Goal: Task Accomplishment & Management: Complete application form

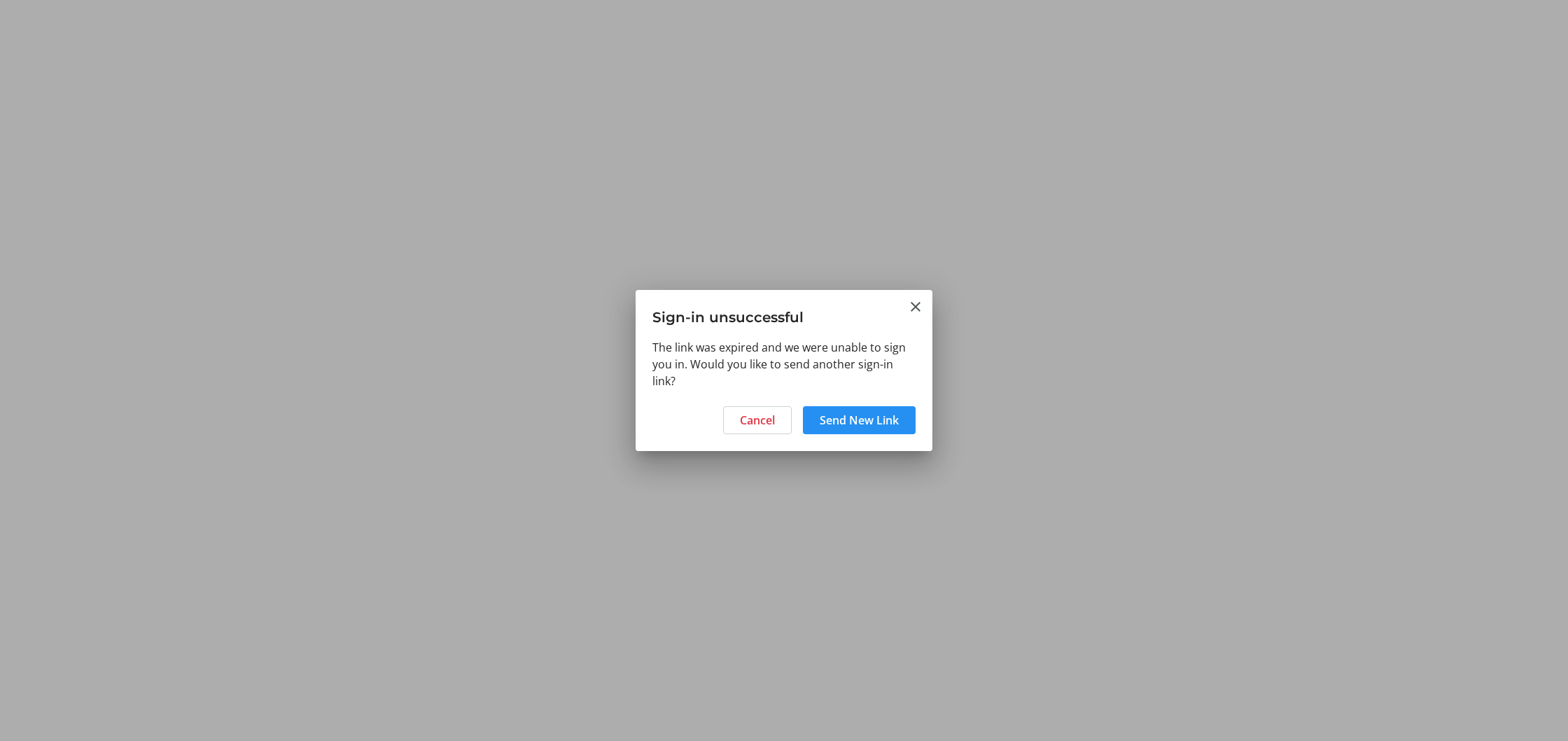
click at [838, 429] on span at bounding box center [859, 419] width 112 height 33
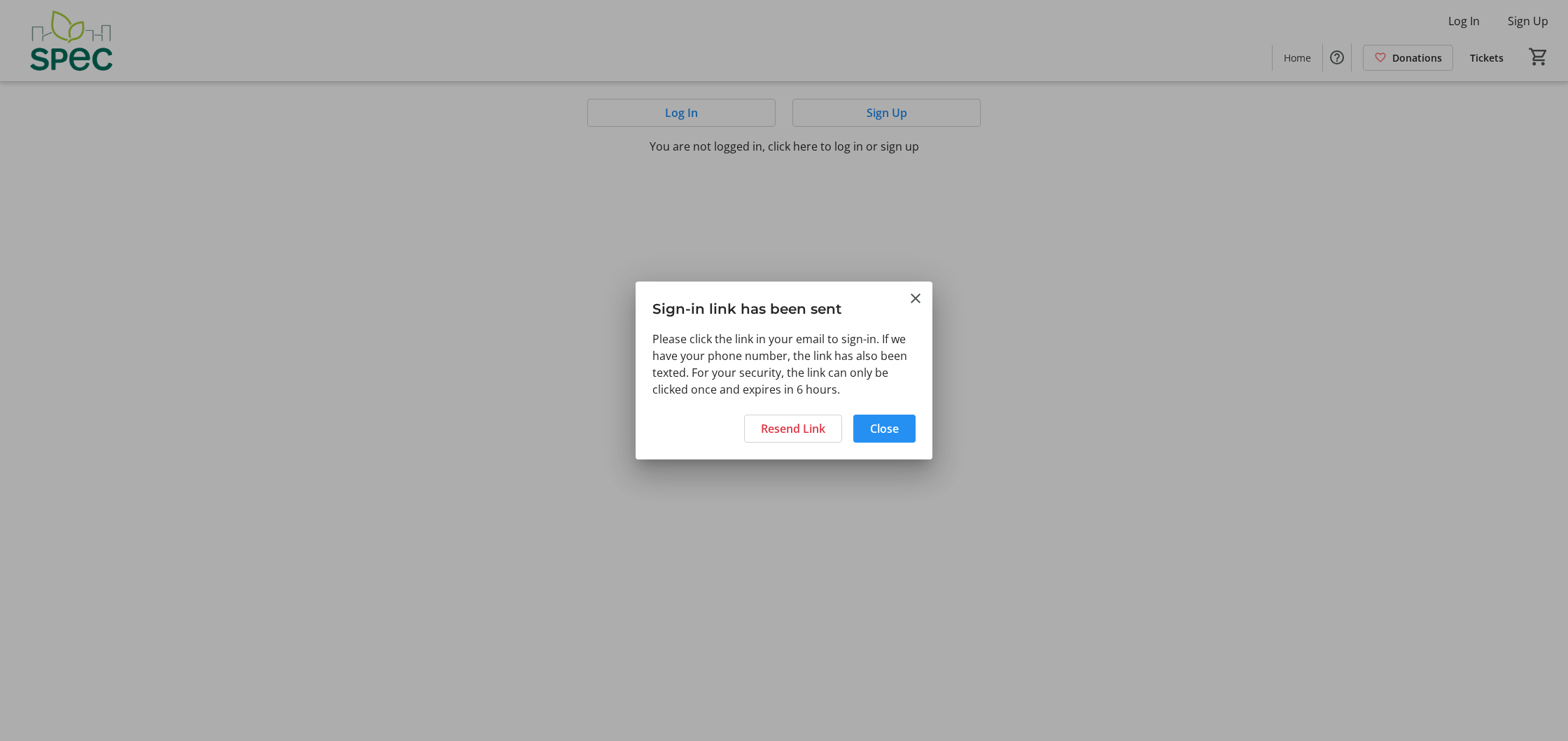
click at [877, 427] on span "Close" at bounding box center [884, 429] width 29 height 17
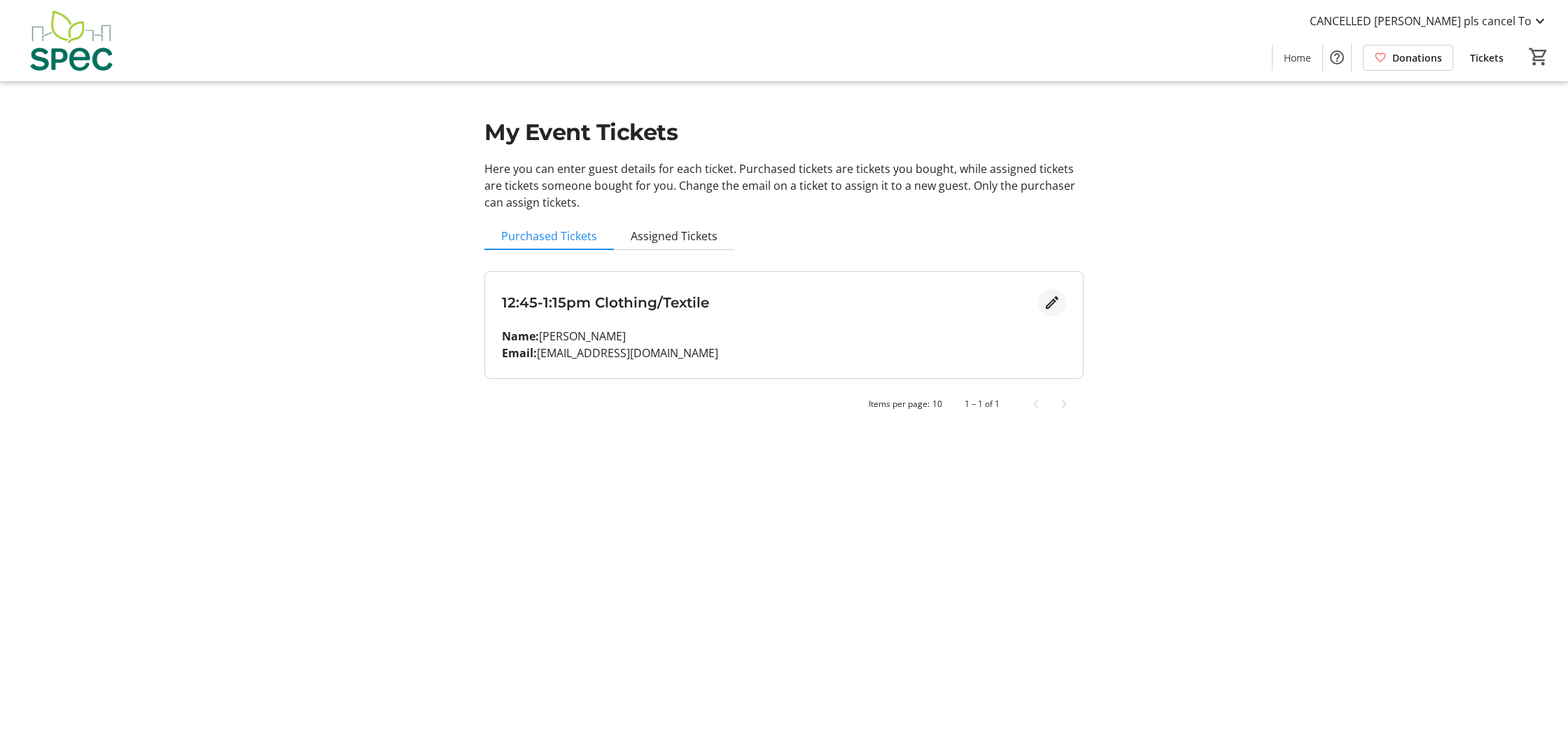
click at [1052, 303] on mat-icon "Edit" at bounding box center [1053, 302] width 17 height 17
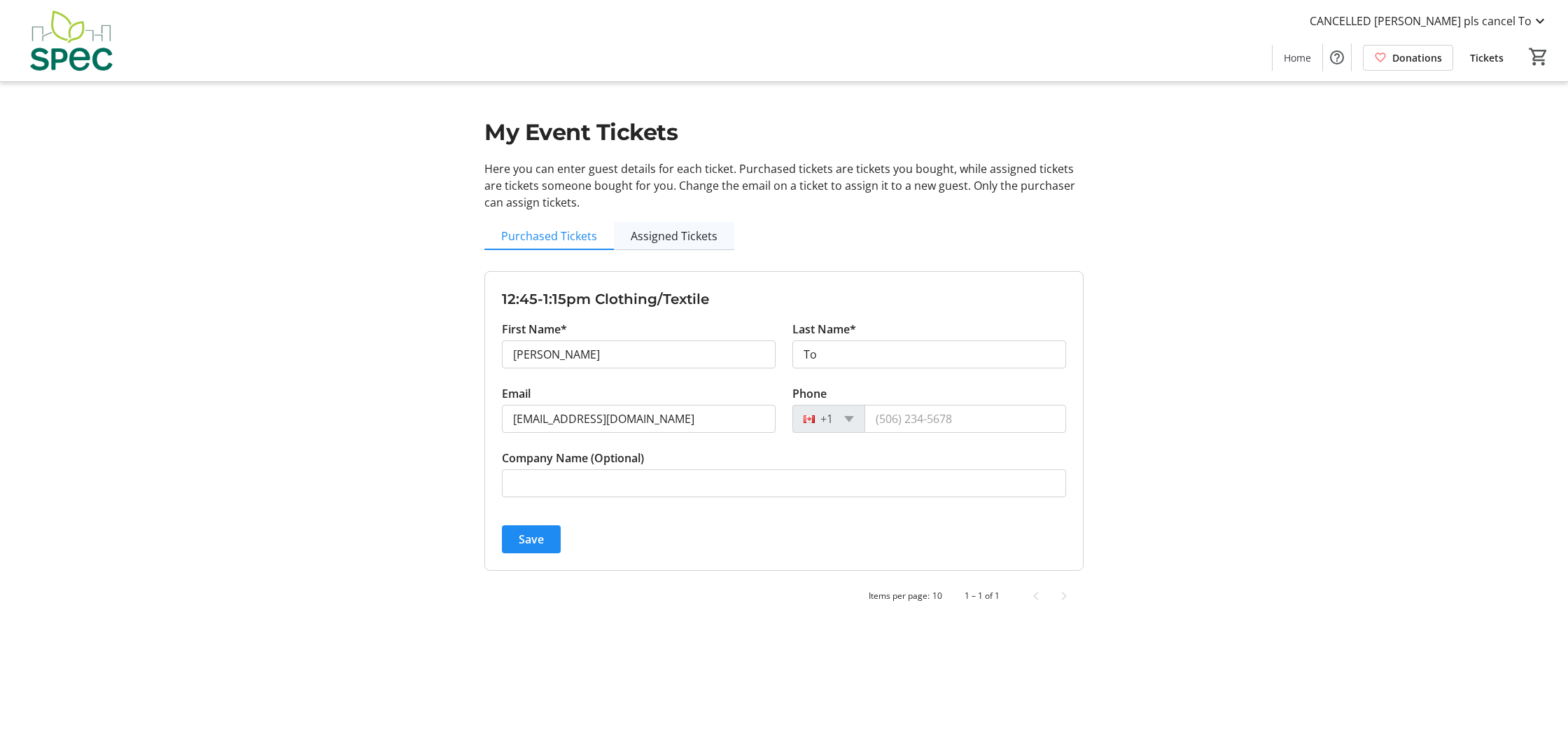
click at [707, 243] on span "Assigned Tickets" at bounding box center [674, 236] width 87 height 28
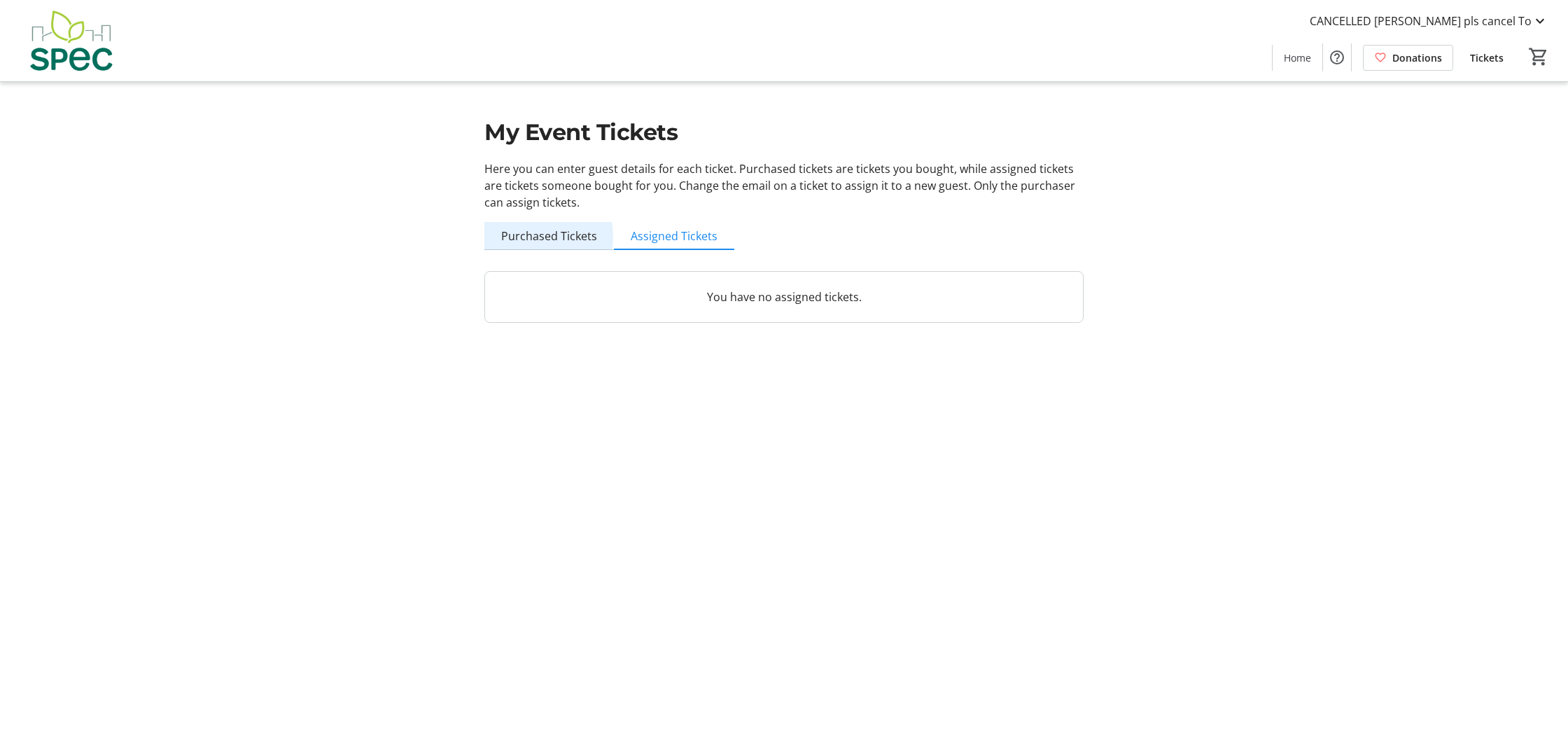
click at [531, 236] on span "Purchased Tickets" at bounding box center [550, 236] width 96 height 11
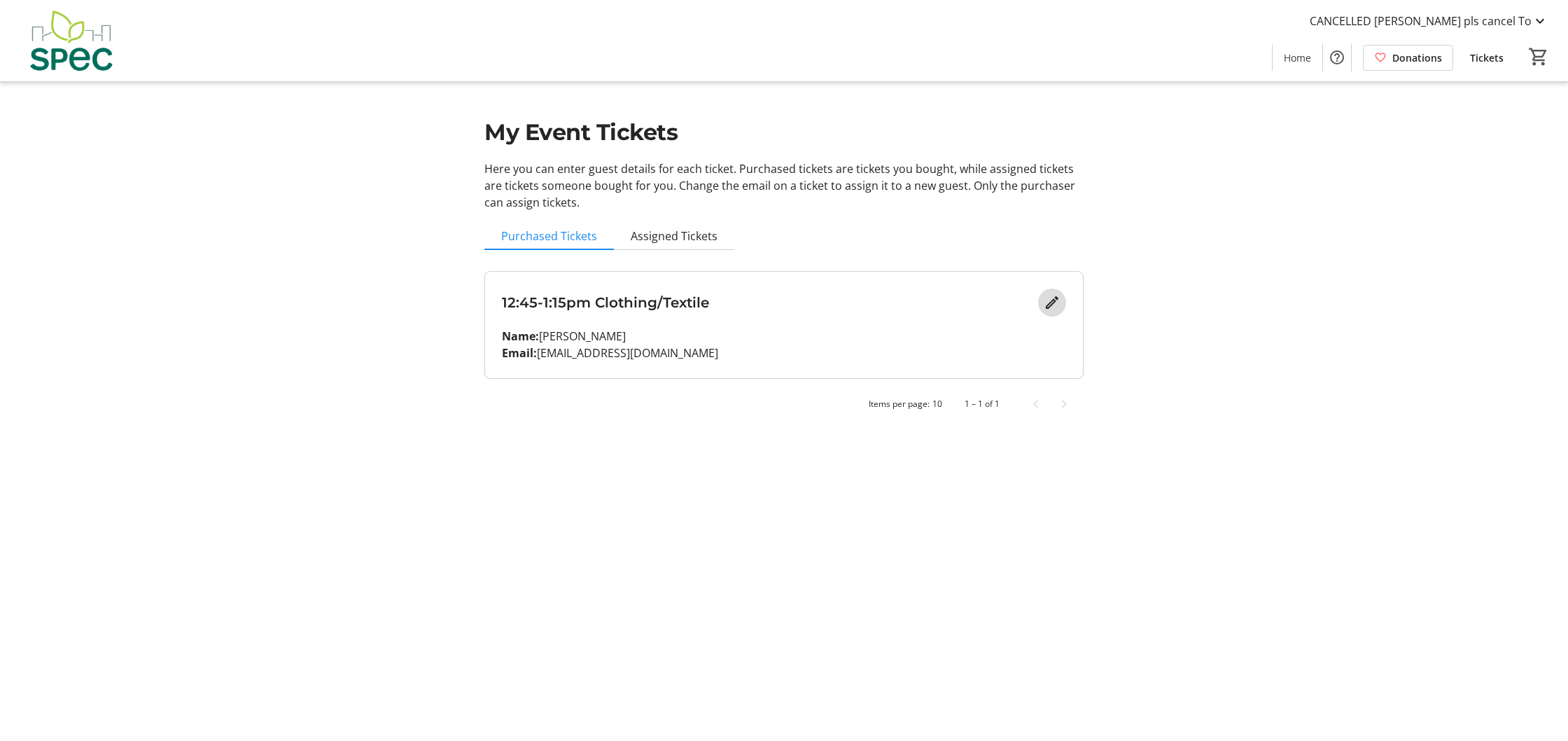
click at [1058, 304] on mat-icon "Edit" at bounding box center [1053, 302] width 17 height 17
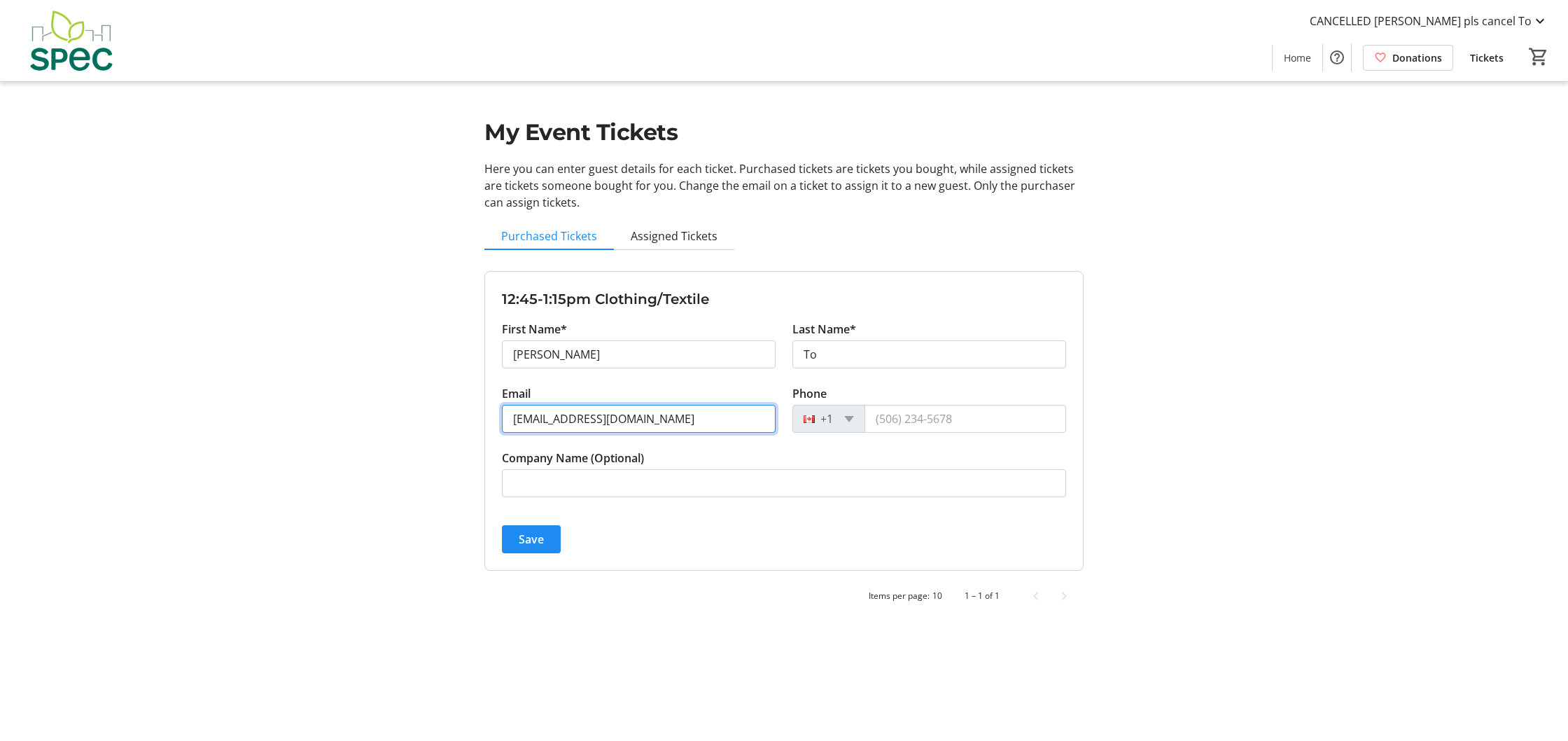
drag, startPoint x: 724, startPoint y: 414, endPoint x: 470, endPoint y: 404, distance: 254.2
click at [470, 404] on div "My Event Tickets Here you can enter guest details for each ticket. Purchased ti…" at bounding box center [784, 313] width 924 height 626
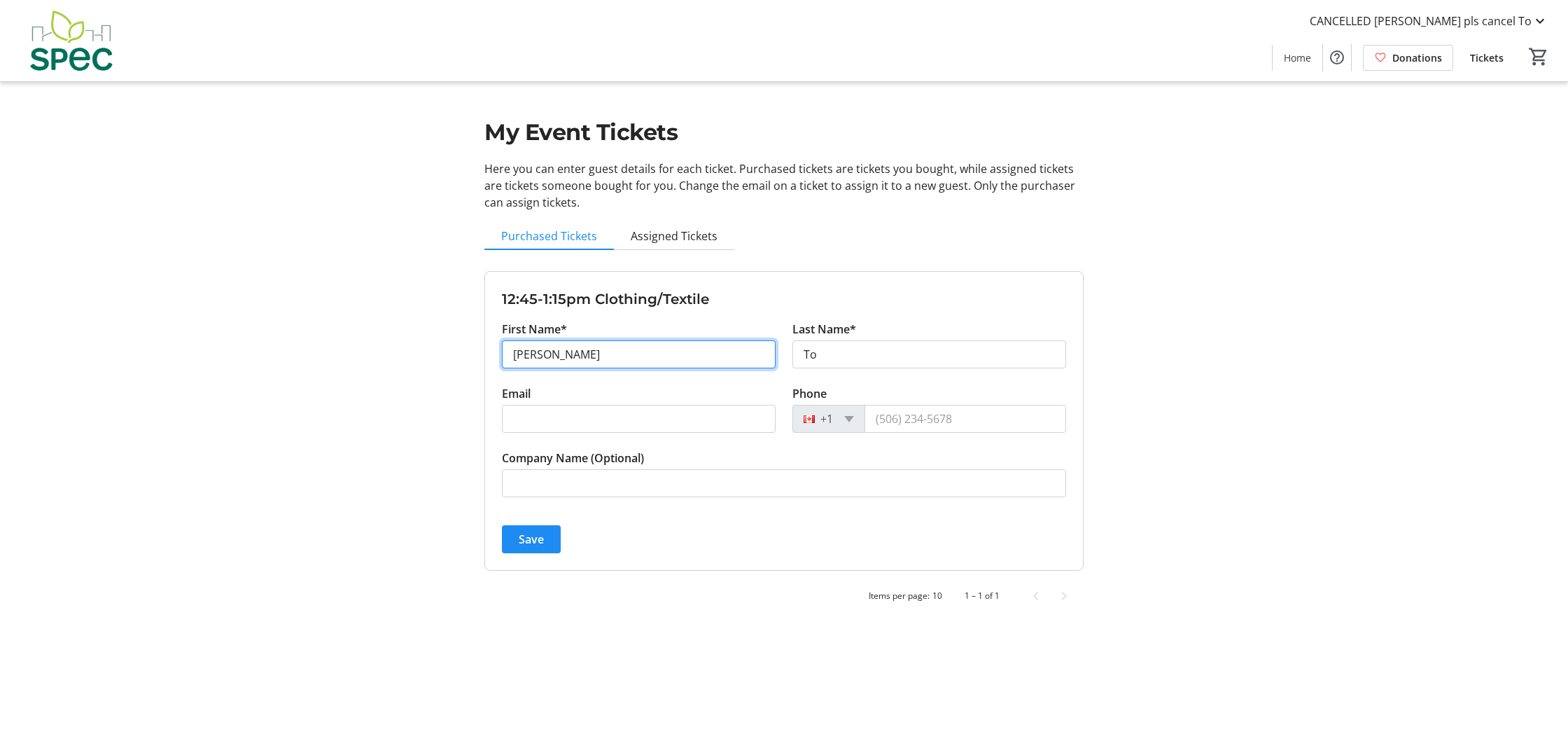
drag, startPoint x: 601, startPoint y: 340, endPoint x: 536, endPoint y: 344, distance: 65.1
click at [536, 344] on input "Kimberly" at bounding box center [639, 354] width 274 height 28
drag, startPoint x: 586, startPoint y: 352, endPoint x: 469, endPoint y: 344, distance: 117.3
click at [469, 344] on div "My Event Tickets Here you can enter guest details for each ticket. Purchased ti…" at bounding box center [784, 313] width 924 height 626
type input "p"
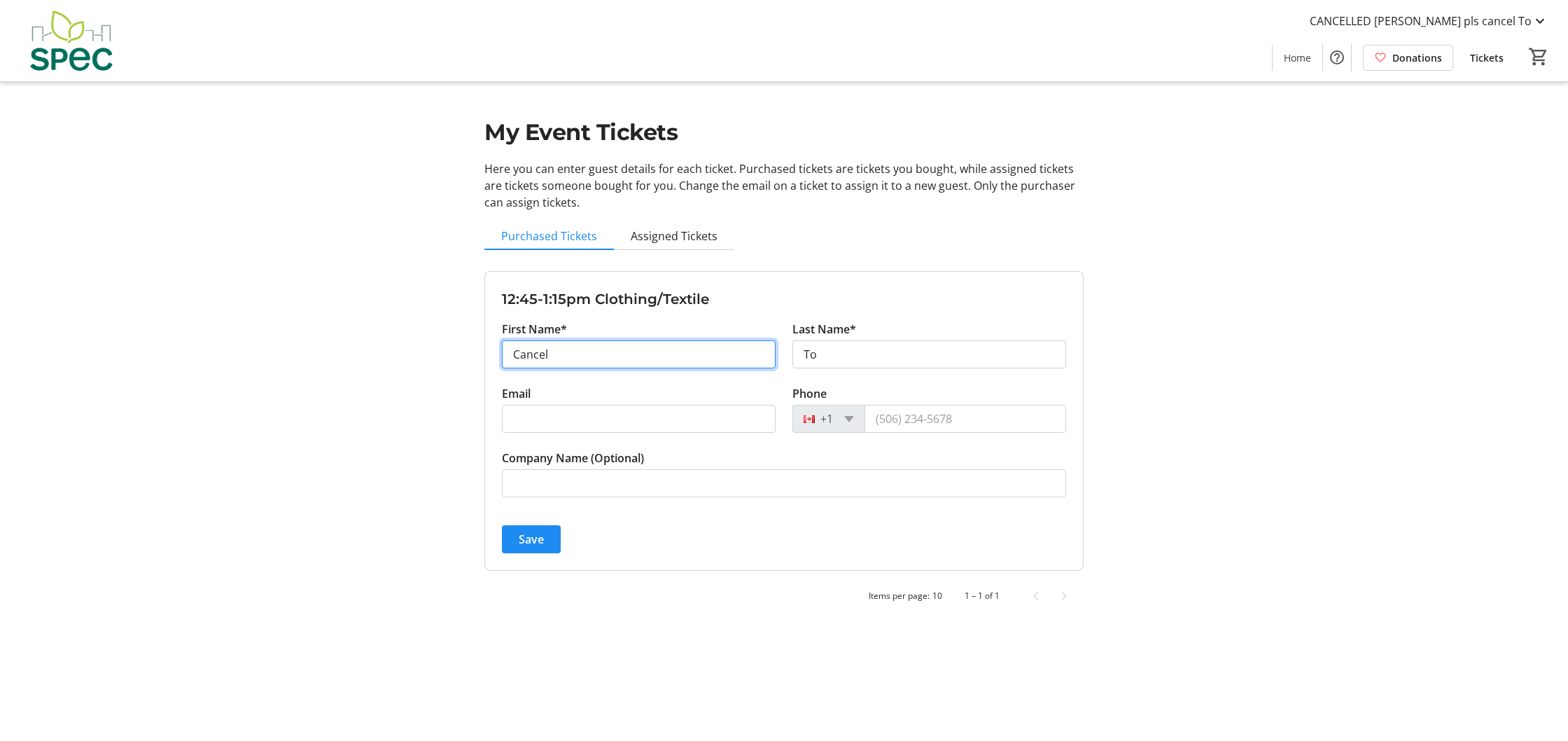
type input "Cancel"
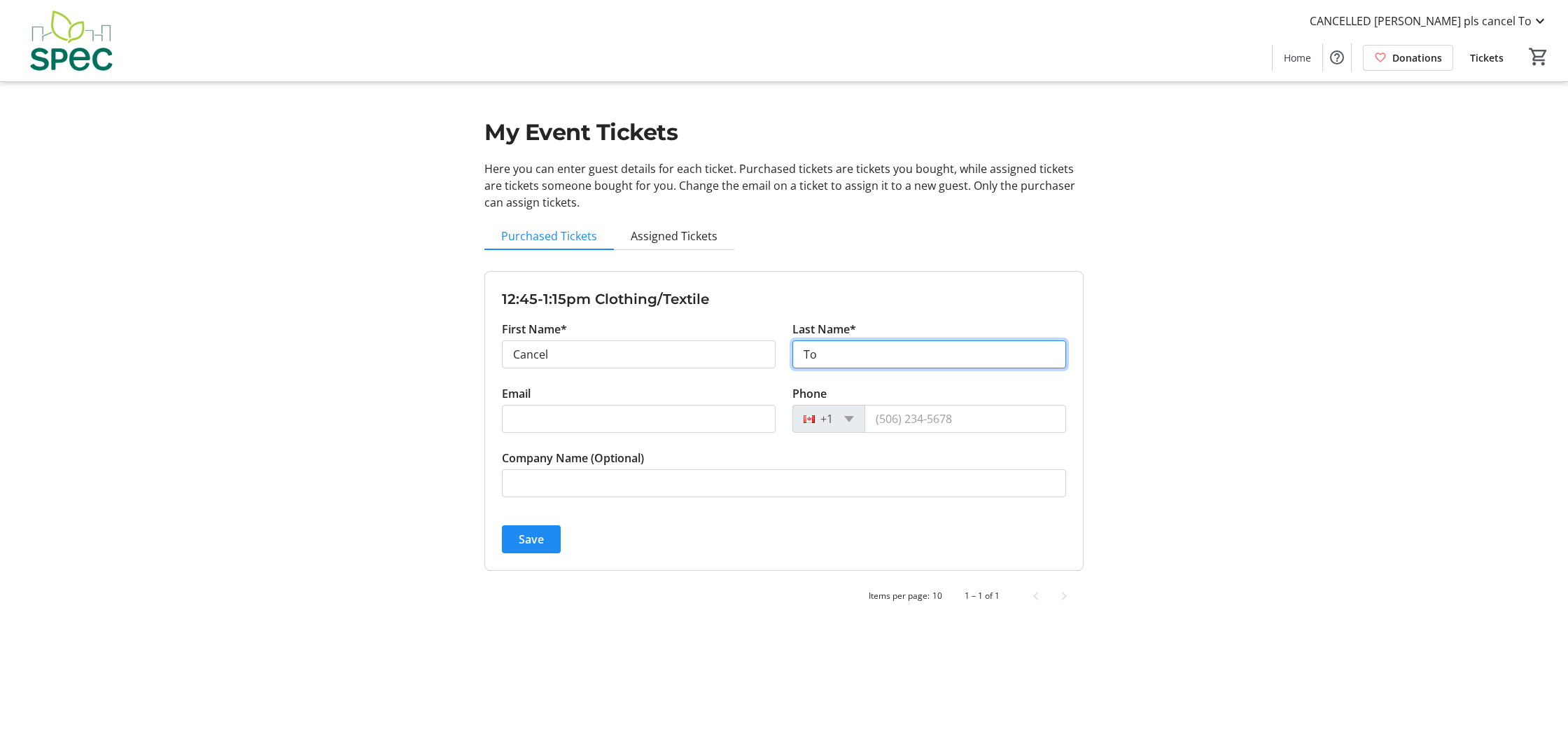
drag, startPoint x: 897, startPoint y: 359, endPoint x: 855, endPoint y: 353, distance: 42.4
click at [855, 353] on input "To" at bounding box center [929, 354] width 274 height 28
type input "T"
type input "cancel"
click at [548, 543] on span "submit" at bounding box center [532, 539] width 59 height 33
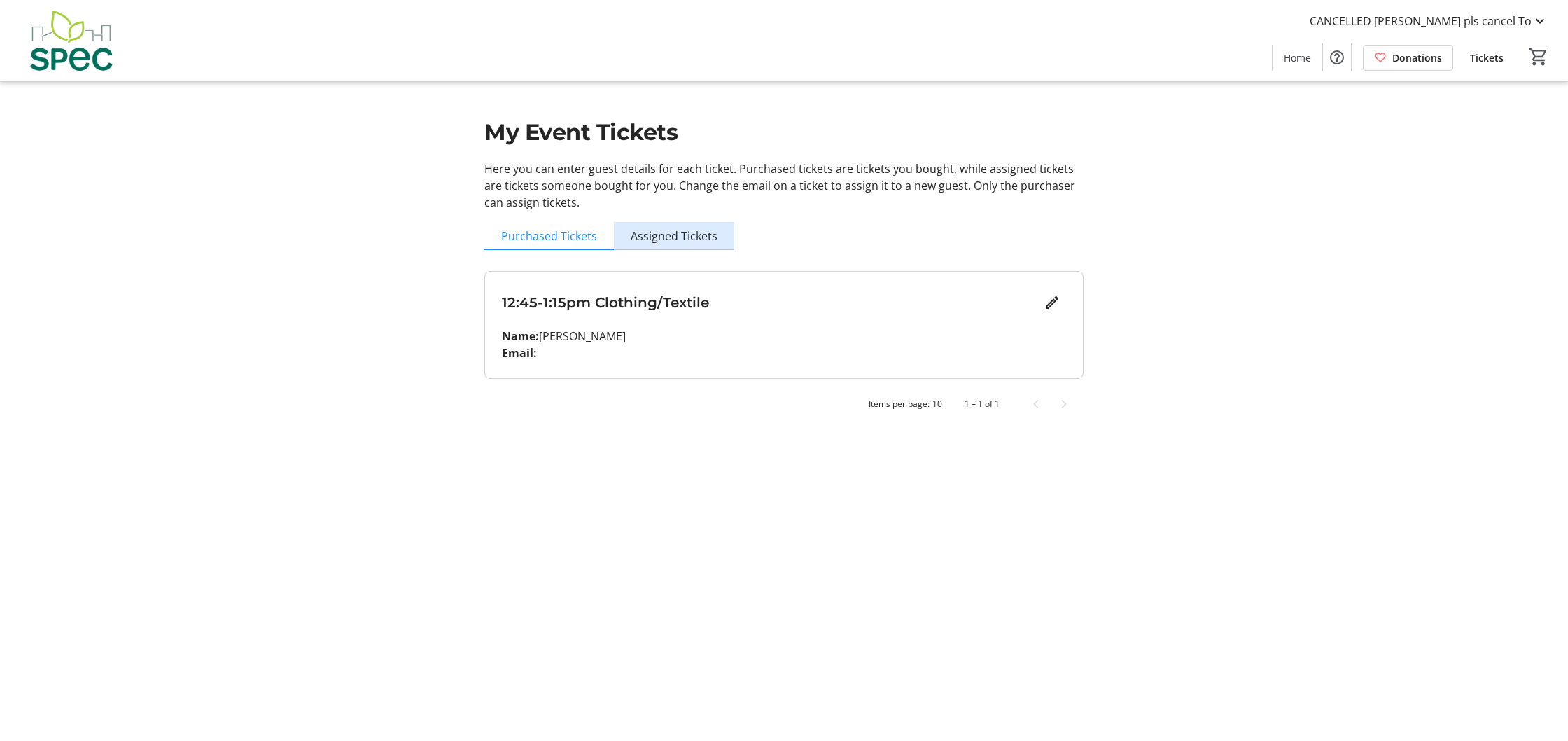
click at [687, 234] on span "Assigned Tickets" at bounding box center [674, 236] width 87 height 11
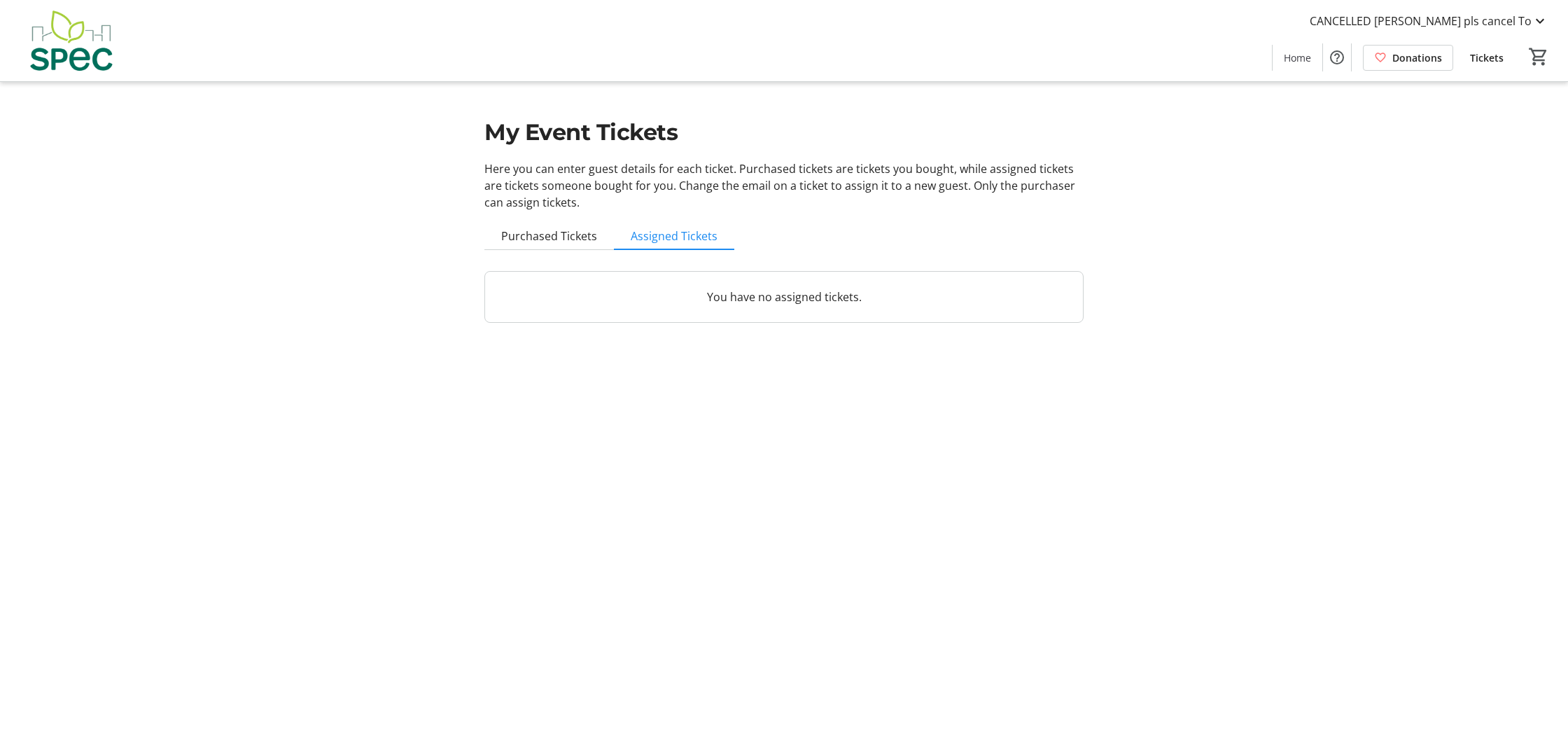
click at [569, 233] on span "Purchased Tickets" at bounding box center [550, 236] width 96 height 11
